Goal: Information Seeking & Learning: Learn about a topic

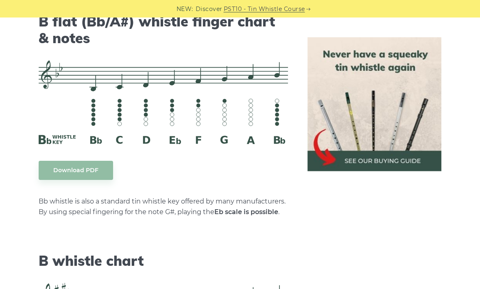
scroll to position [2507, 0]
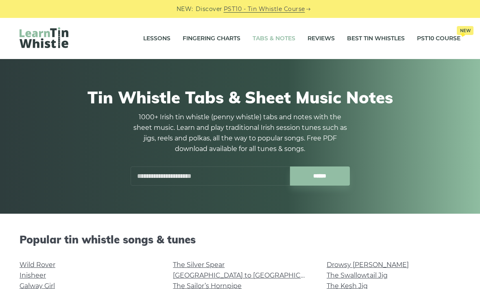
click at [210, 40] on link "Fingering Charts" at bounding box center [212, 38] width 58 height 20
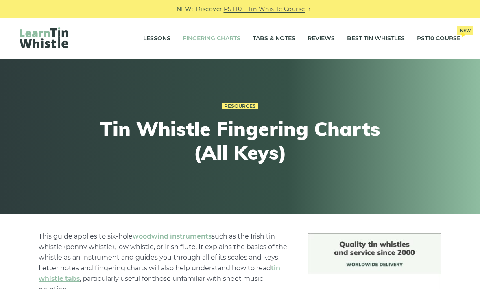
click at [162, 41] on link "Lessons" at bounding box center [156, 38] width 27 height 20
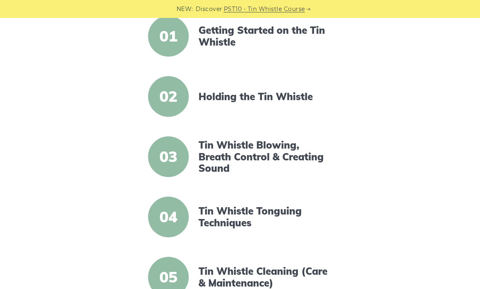
scroll to position [220, 0]
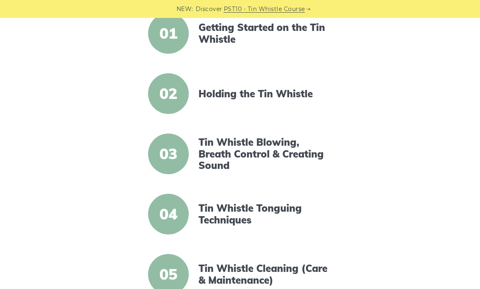
click at [300, 31] on link "Getting Started on the Tin Whistle" at bounding box center [265, 34] width 134 height 24
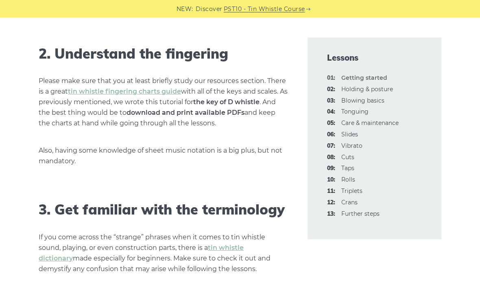
scroll to position [635, 0]
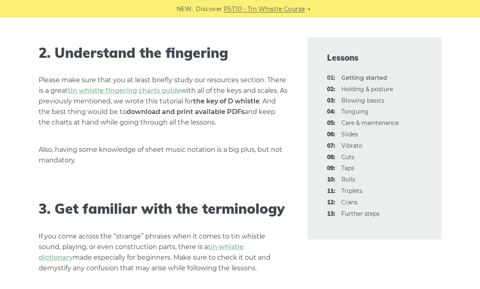
click at [172, 92] on link "tin whistle fingering charts guide" at bounding box center [124, 91] width 113 height 8
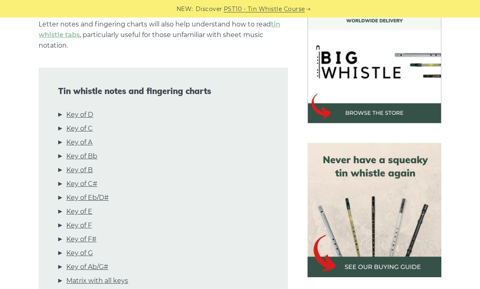
scroll to position [245, 0]
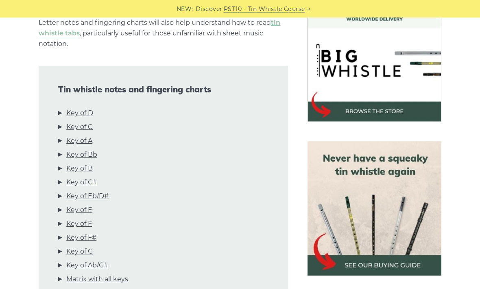
click at [87, 114] on link "Key of D" at bounding box center [79, 113] width 27 height 11
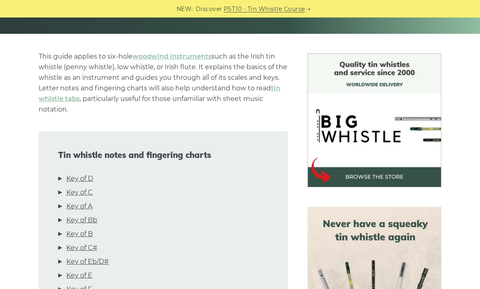
scroll to position [0, 0]
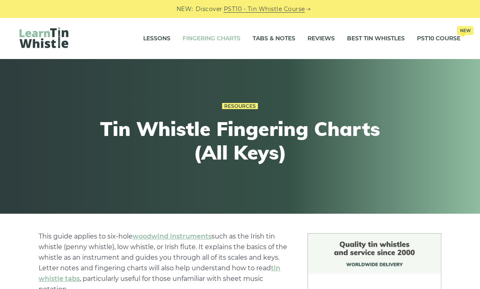
click at [275, 43] on link "Tabs & Notes" at bounding box center [274, 38] width 43 height 20
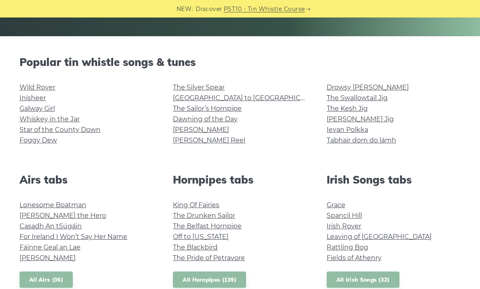
scroll to position [177, 0]
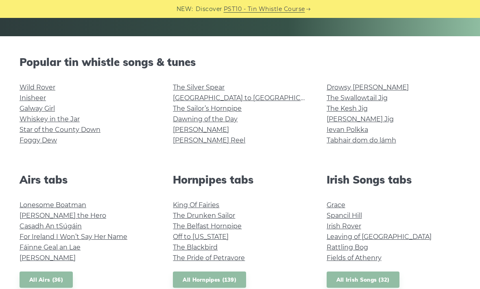
click at [49, 143] on link "Foggy Dew" at bounding box center [38, 140] width 37 height 8
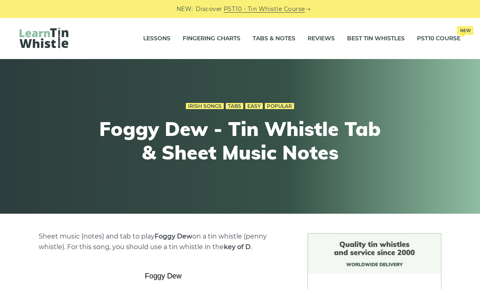
click at [274, 42] on link "Tabs & Notes" at bounding box center [274, 38] width 43 height 20
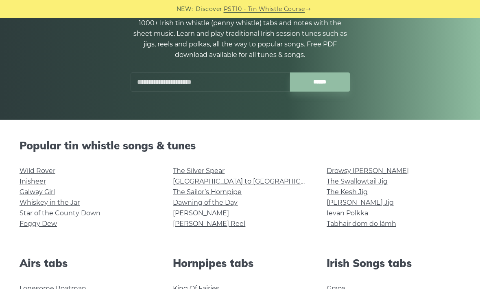
scroll to position [94, 0]
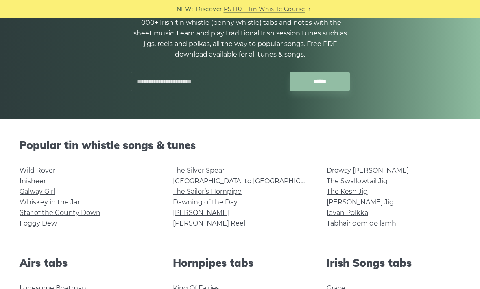
click at [49, 226] on link "Foggy Dew" at bounding box center [38, 224] width 37 height 8
